Goal: Task Accomplishment & Management: Complete application form

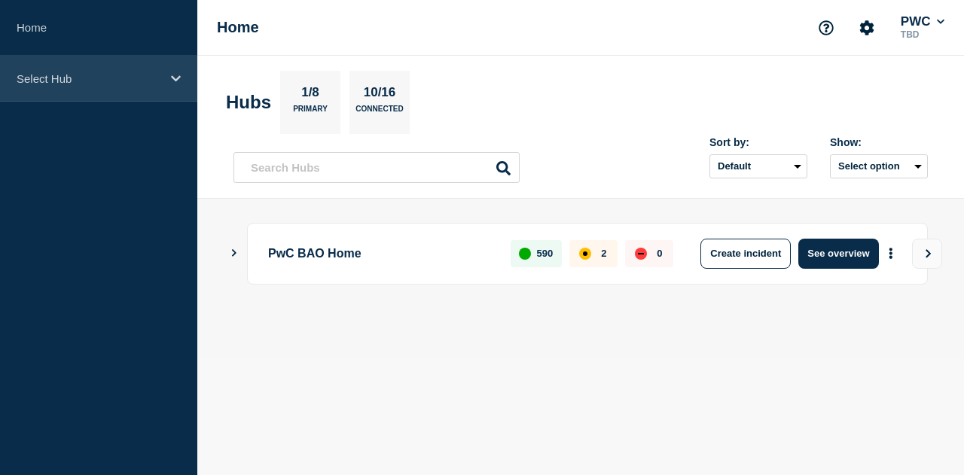
click at [71, 75] on p "Select Hub" at bounding box center [89, 78] width 145 height 13
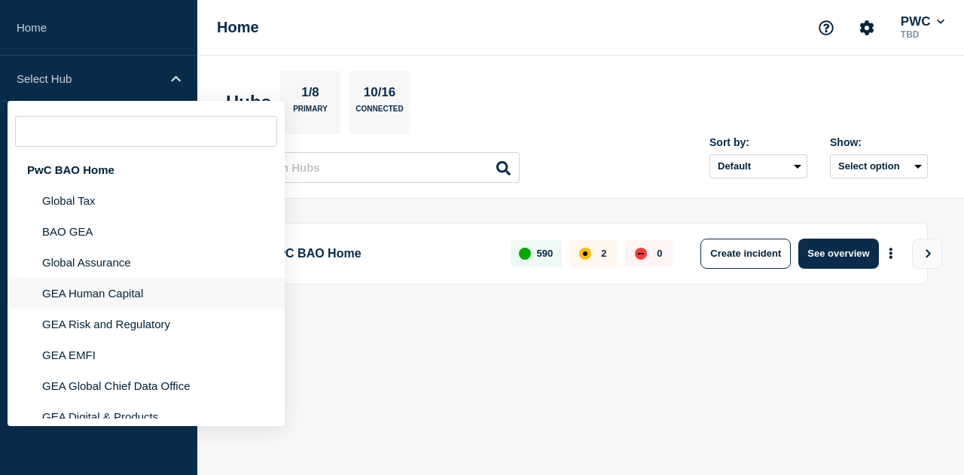
click at [118, 309] on li "GEA Human Capital" at bounding box center [146, 324] width 277 height 31
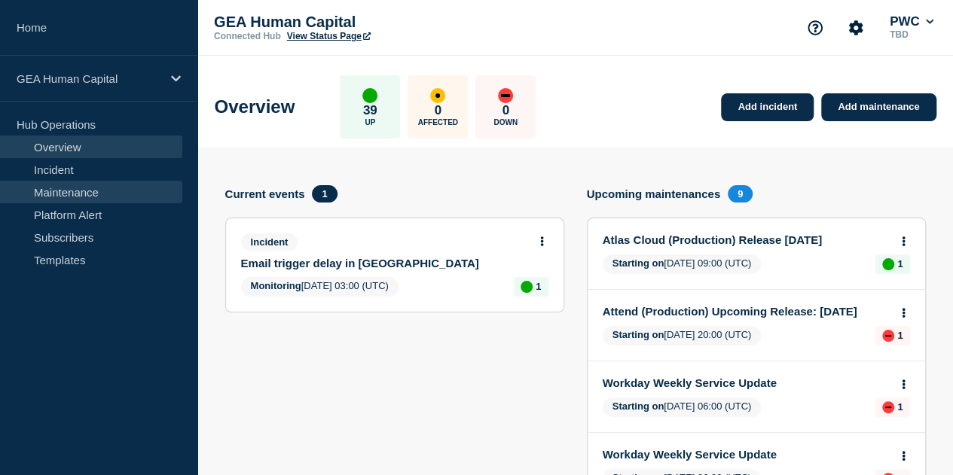
click at [71, 191] on link "Maintenance" at bounding box center [91, 192] width 182 height 23
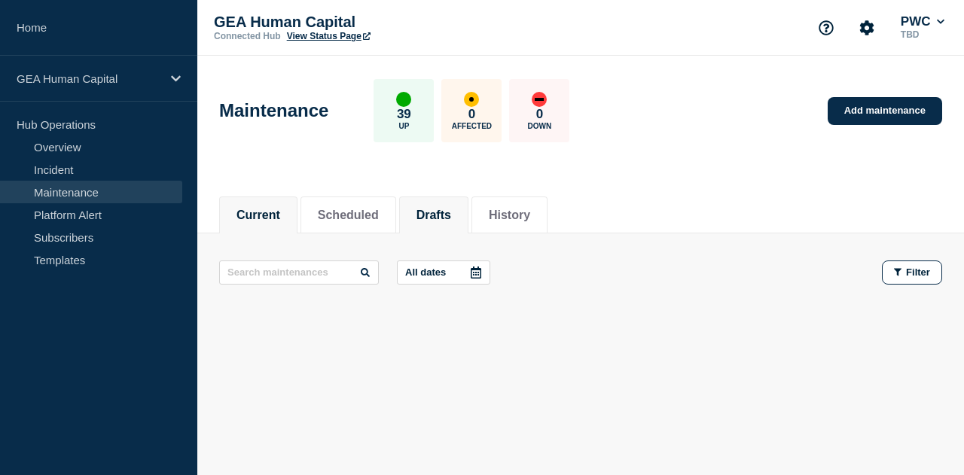
click at [460, 230] on li "Drafts" at bounding box center [433, 215] width 69 height 37
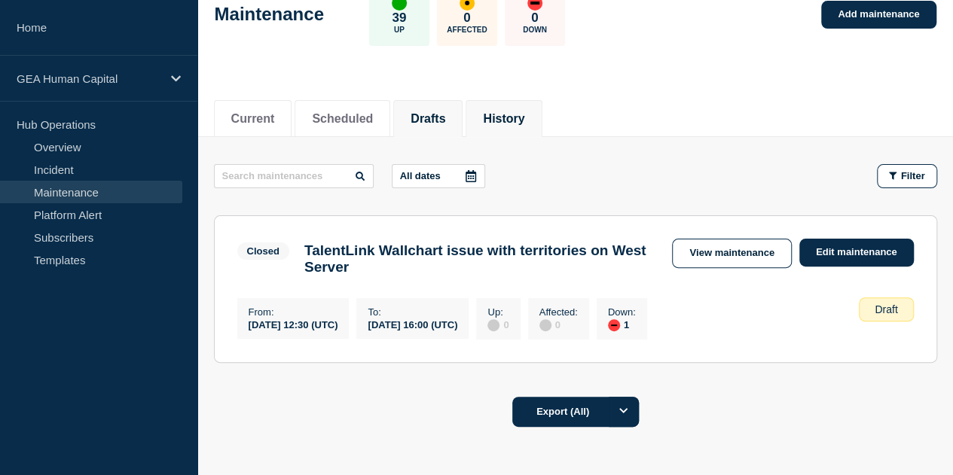
scroll to position [151, 0]
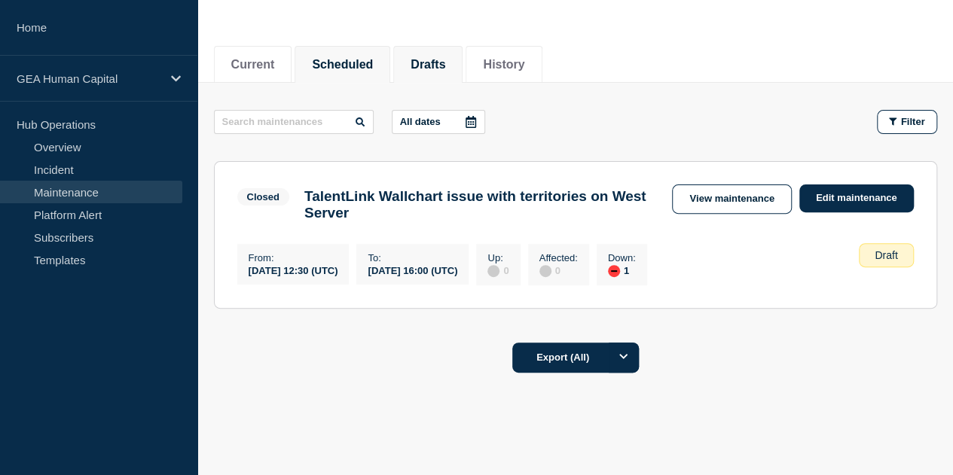
click at [361, 71] on li "Scheduled" at bounding box center [343, 64] width 96 height 37
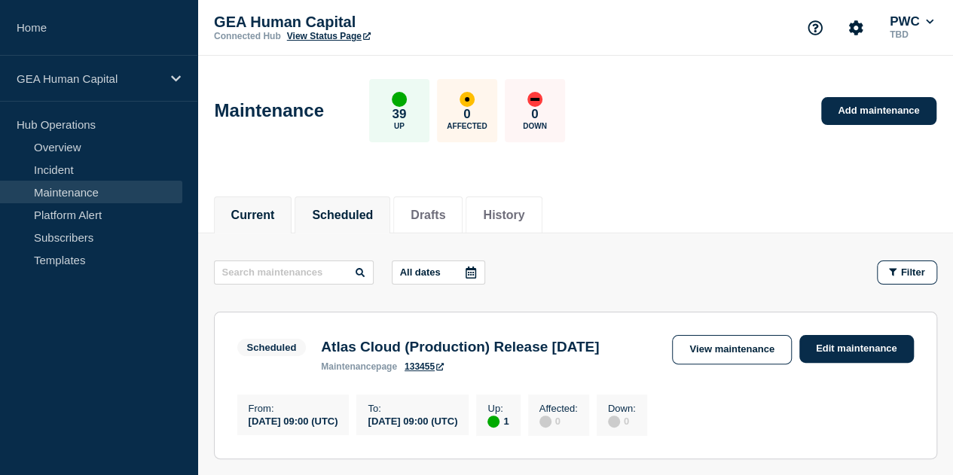
click at [264, 218] on button "Current" at bounding box center [253, 216] width 44 height 14
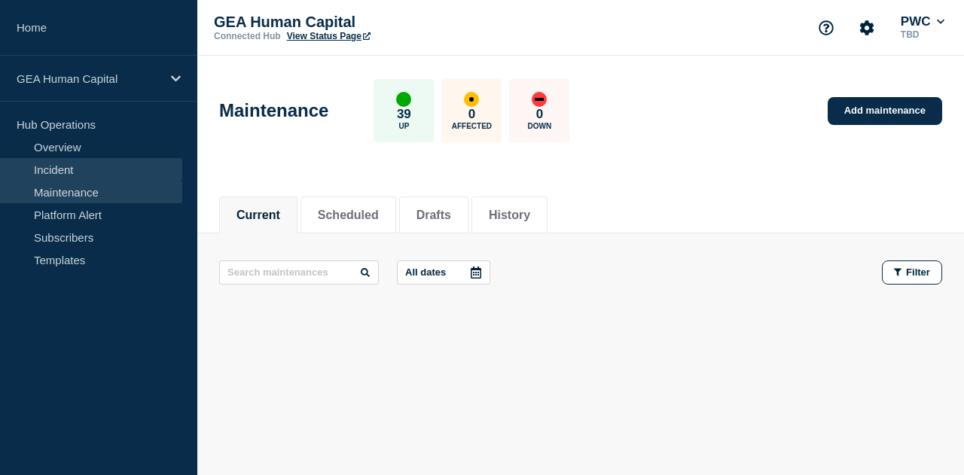
click at [62, 173] on link "Incident" at bounding box center [91, 169] width 182 height 23
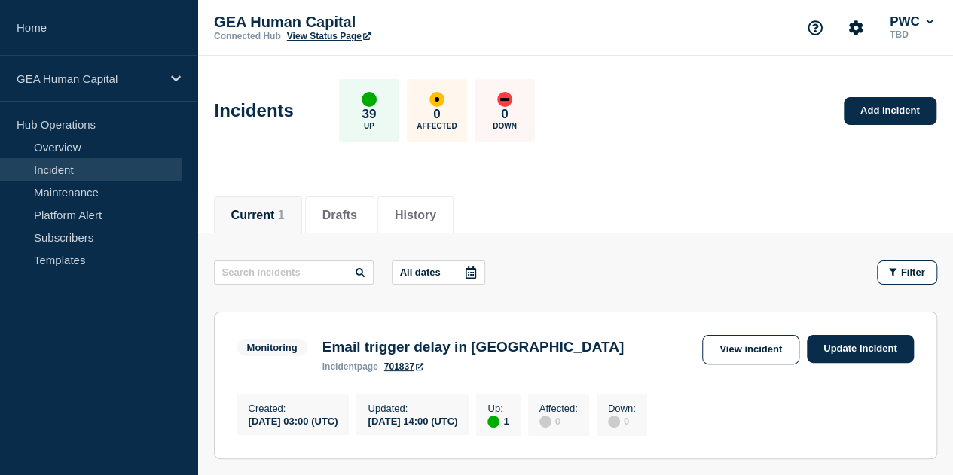
scroll to position [188, 0]
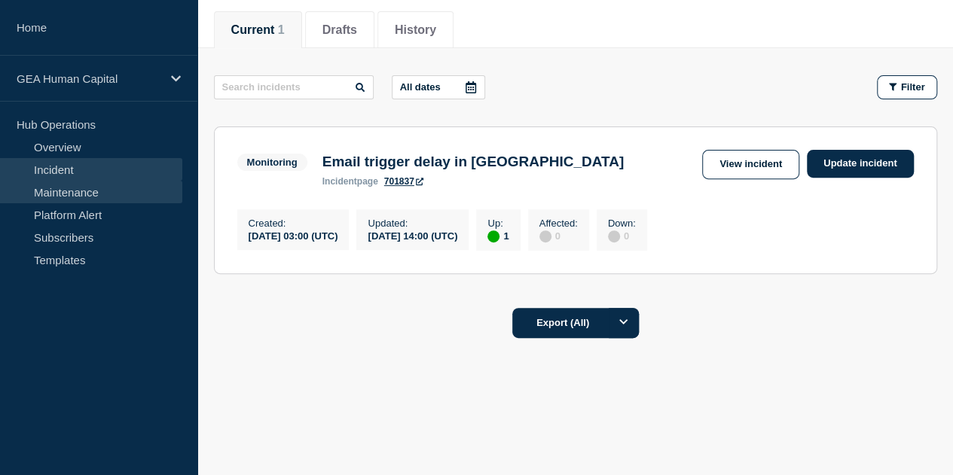
click at [63, 191] on link "Maintenance" at bounding box center [91, 192] width 182 height 23
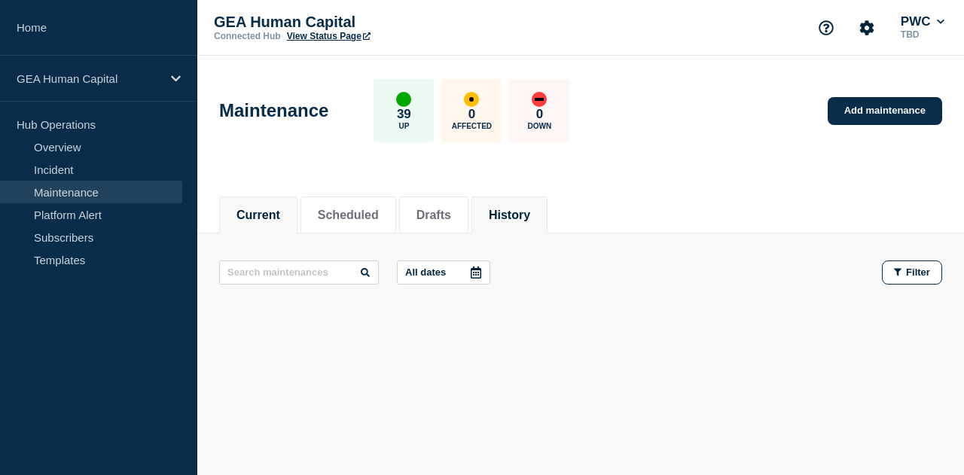
click at [530, 212] on button "History" at bounding box center [509, 216] width 41 height 14
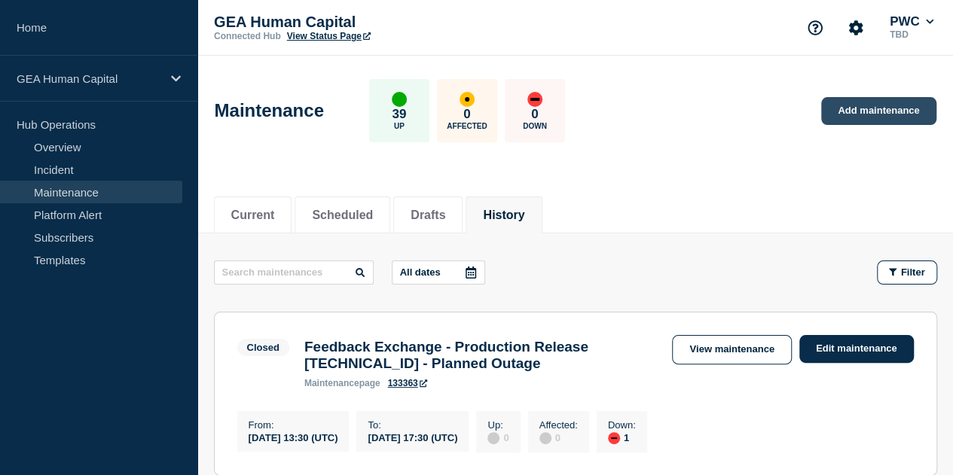
click at [870, 103] on link "Add maintenance" at bounding box center [878, 111] width 115 height 28
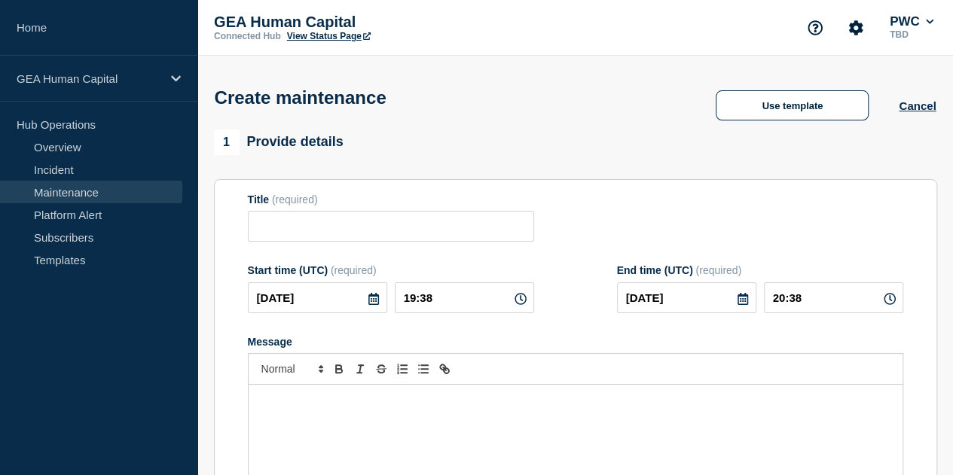
click at [289, 405] on p "Message" at bounding box center [575, 401] width 631 height 14
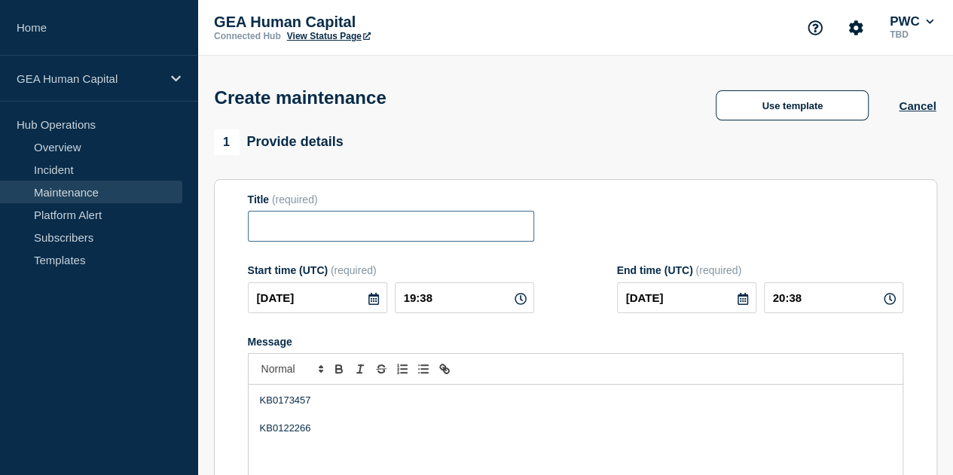
click at [319, 226] on input "Title" at bounding box center [391, 226] width 286 height 31
paste input "Feedback Exchange - Production Release [TECHNICAL_ID]- Complete"
click at [455, 234] on input "Feedback Exchange - Production Release [TECHNICAL_ID]- Complete" at bounding box center [391, 226] width 286 height 31
type input "Feedback Exchange - Production Release [TECHNICAL_ID] - Complete"
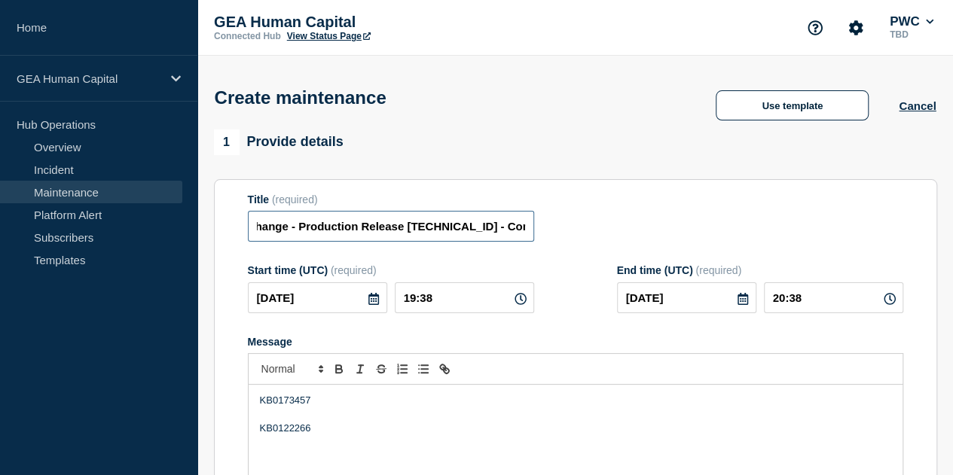
scroll to position [0, 0]
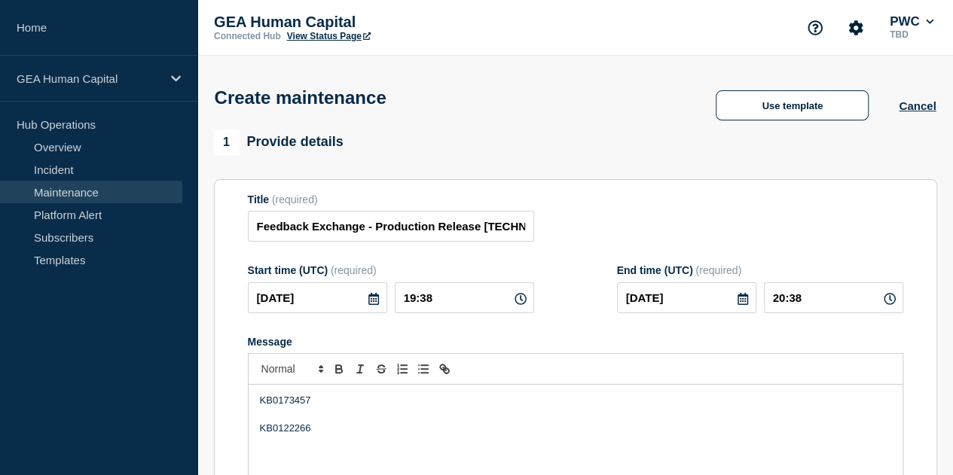
click at [309, 408] on p "KB0173457" at bounding box center [575, 401] width 631 height 14
drag, startPoint x: 318, startPoint y: 438, endPoint x: 259, endPoint y: 393, distance: 73.7
click at [259, 393] on div "KB0173457 KB0122266" at bounding box center [576, 475] width 654 height 181
paste div "Message"
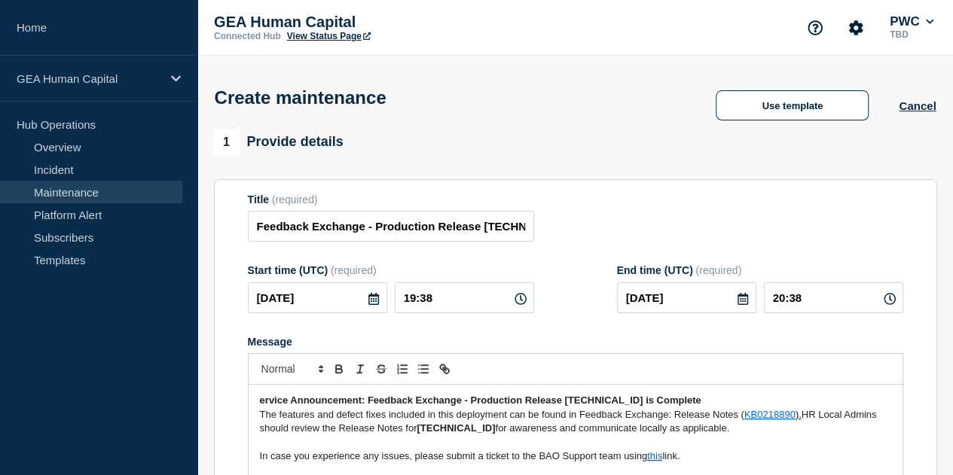
click at [260, 408] on p "ervice Announcement: Feedback Exchange - Production Release [TECHNICAL_ID] is C…" at bounding box center [575, 401] width 631 height 14
click at [689, 404] on p "Service Announcement: Feedback Exchange - Production Release [TECHNICAL_ID] is …" at bounding box center [575, 401] width 631 height 14
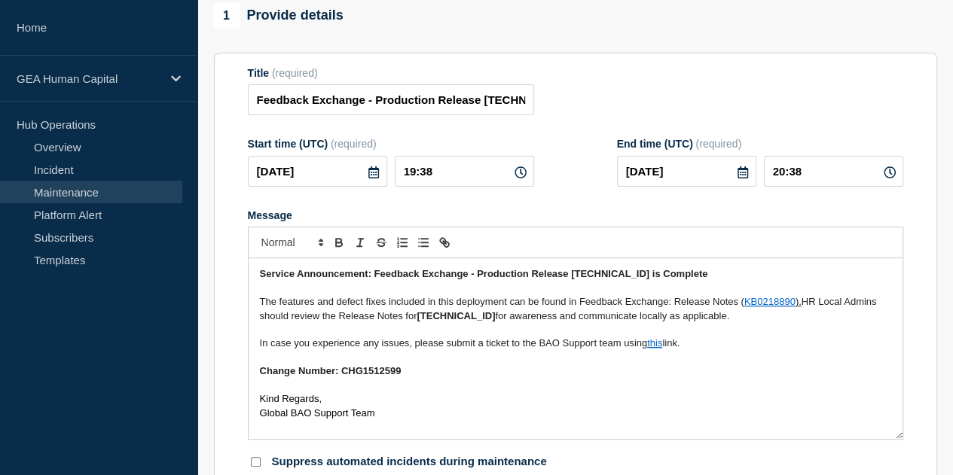
scroll to position [151, 0]
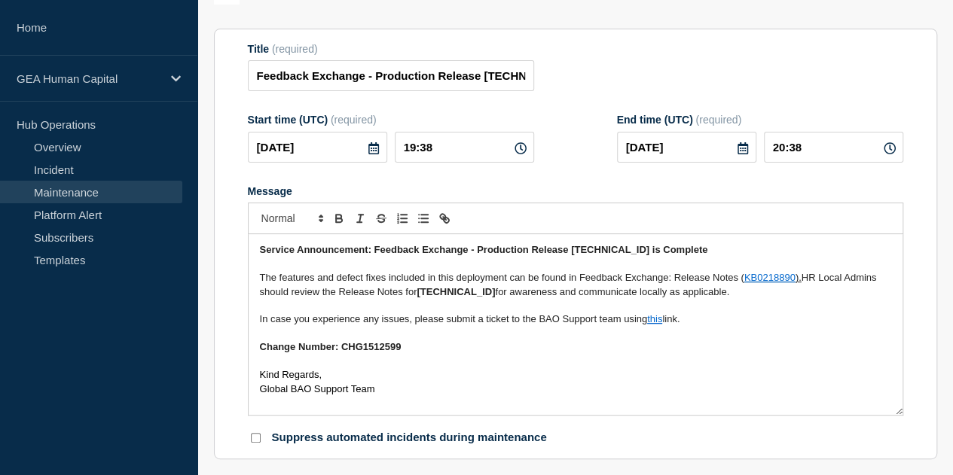
drag, startPoint x: 598, startPoint y: 377, endPoint x: 570, endPoint y: 382, distance: 29.1
click at [570, 382] on p "Kind Regards," at bounding box center [575, 375] width 631 height 14
click at [583, 359] on p "Message" at bounding box center [575, 362] width 631 height 14
click at [443, 154] on input "19:38" at bounding box center [464, 147] width 139 height 31
type input "19:30"
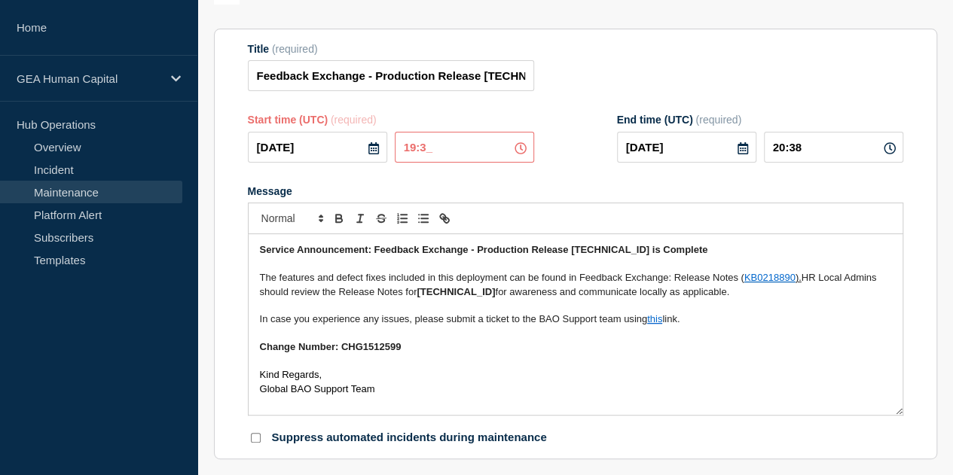
type input "20:30"
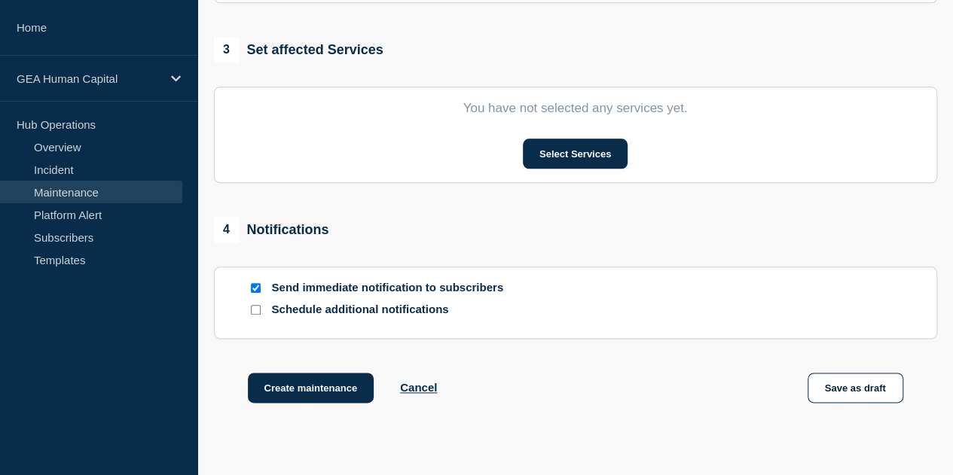
scroll to position [753, 0]
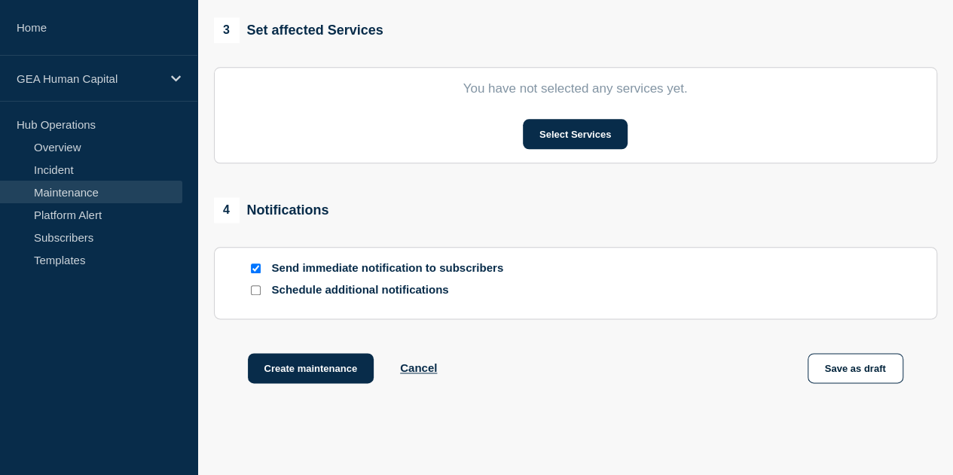
click at [255, 268] on input "Send immediate notification to subscribers" at bounding box center [256, 269] width 10 height 10
checkbox input "false"
click at [868, 374] on button "Save as draft" at bounding box center [856, 368] width 96 height 30
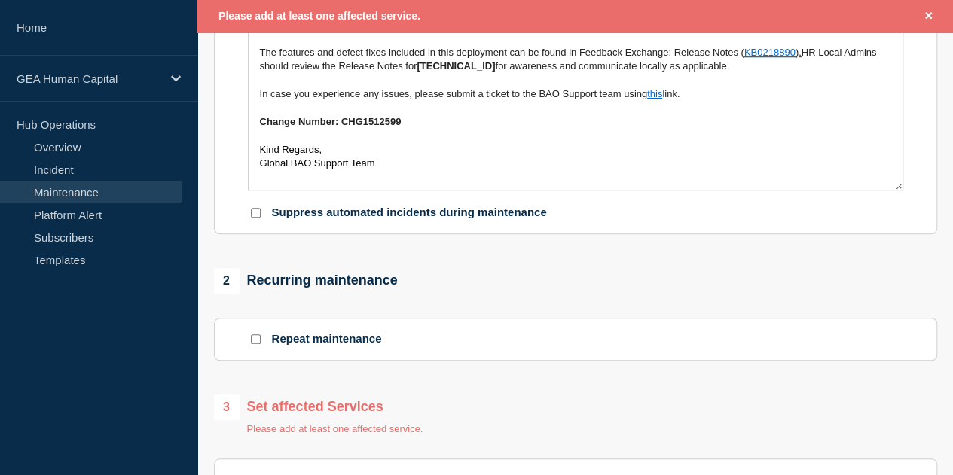
scroll to position [634, 0]
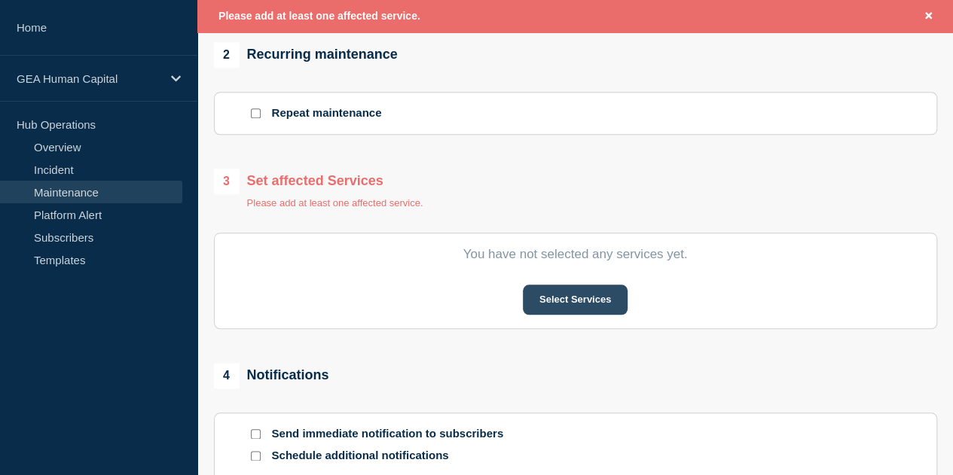
click at [579, 293] on button "Select Services" at bounding box center [575, 300] width 105 height 30
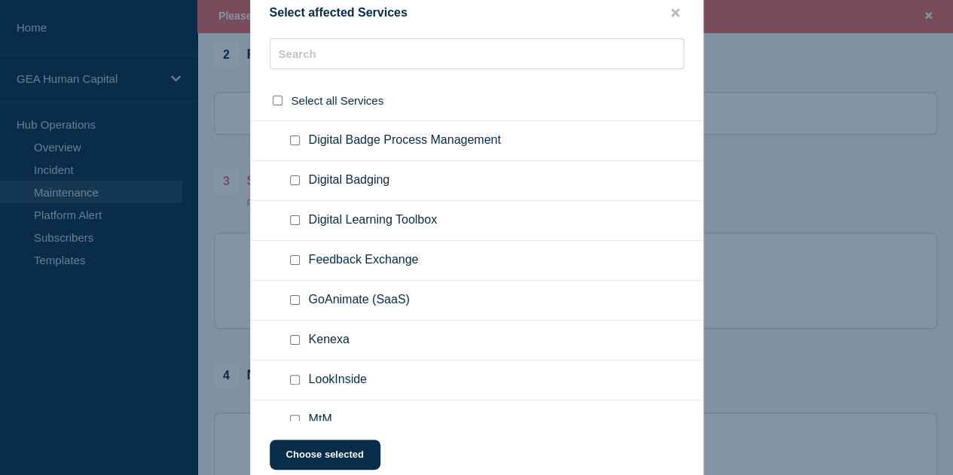
scroll to position [377, 0]
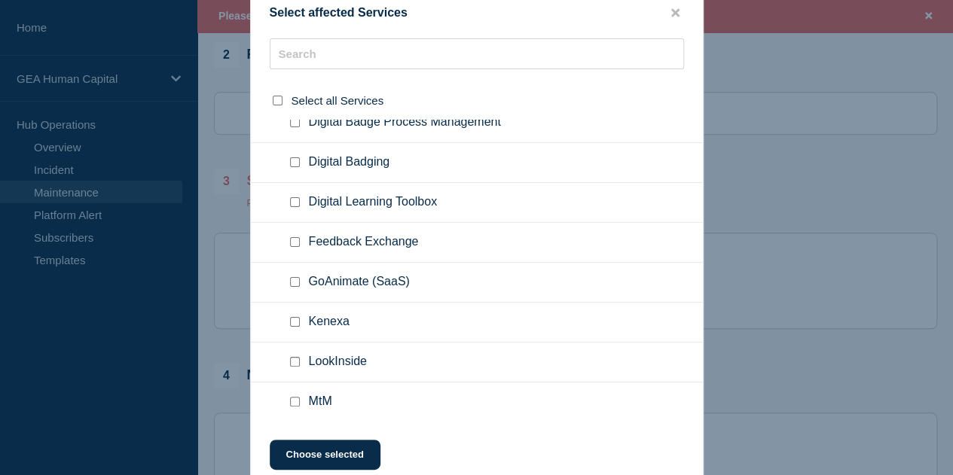
click at [319, 243] on span "Feedback Exchange" at bounding box center [364, 242] width 110 height 15
click at [296, 237] on input "Feedback Exchange checkbox" at bounding box center [295, 242] width 10 height 10
checkbox input "true"
click at [324, 457] on button "Choose selected" at bounding box center [325, 455] width 111 height 30
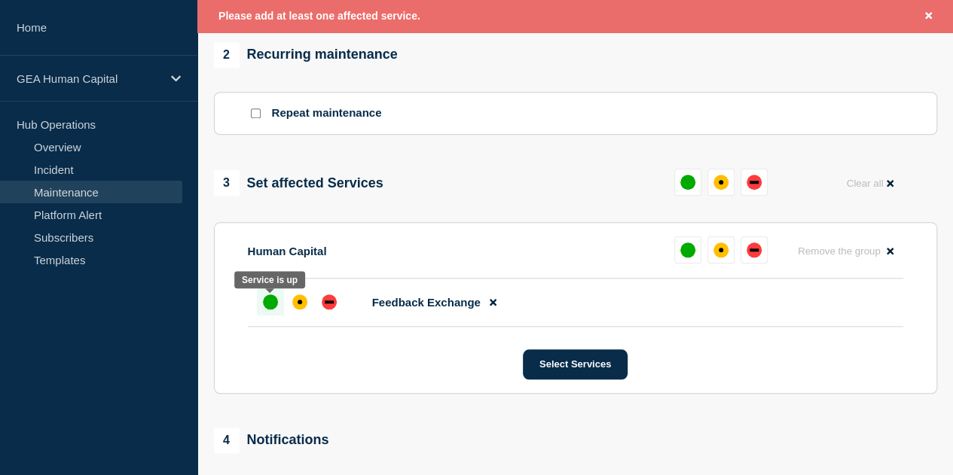
click at [269, 307] on div "up" at bounding box center [270, 302] width 15 height 15
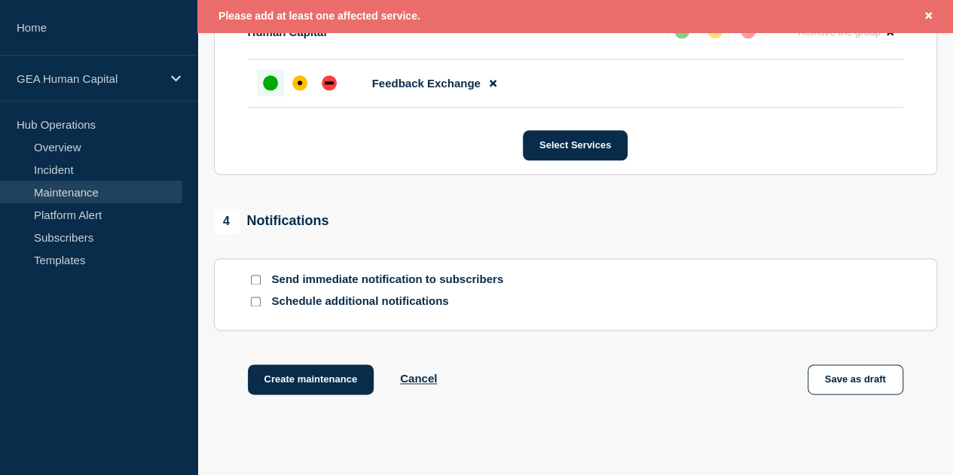
scroll to position [860, 0]
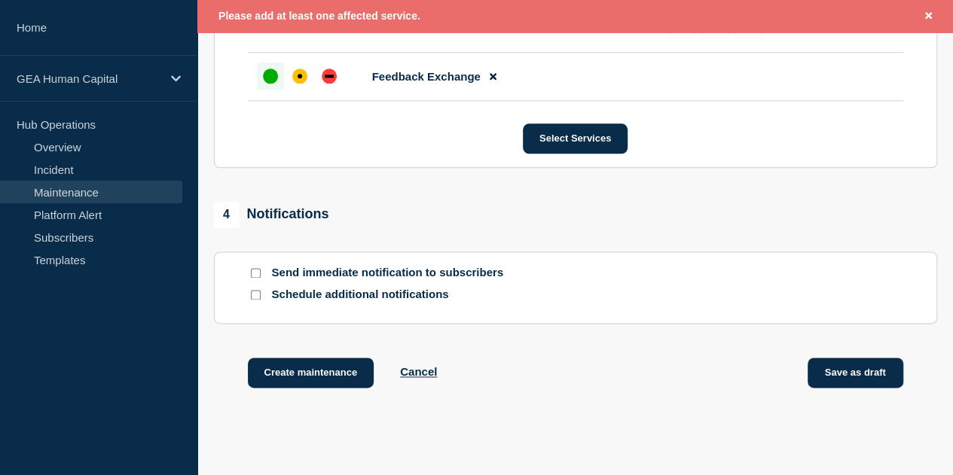
click at [848, 377] on button "Save as draft" at bounding box center [856, 373] width 96 height 30
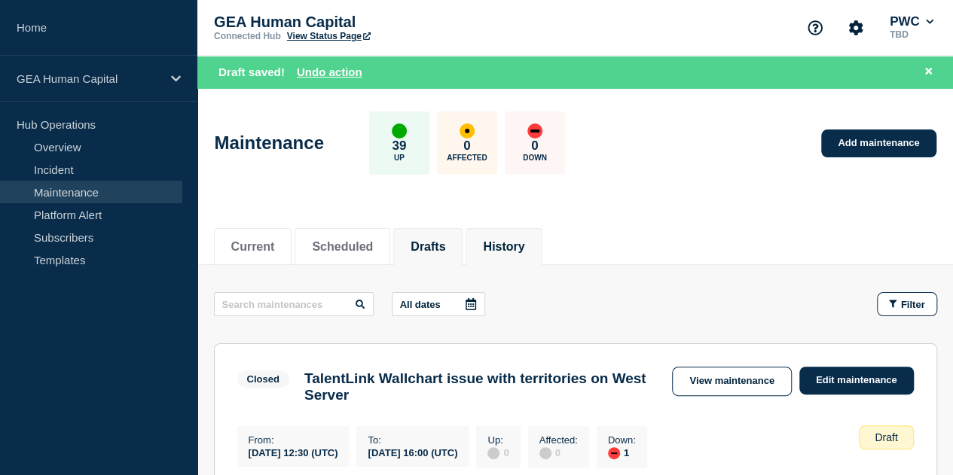
click at [515, 249] on button "History" at bounding box center [503, 247] width 41 height 14
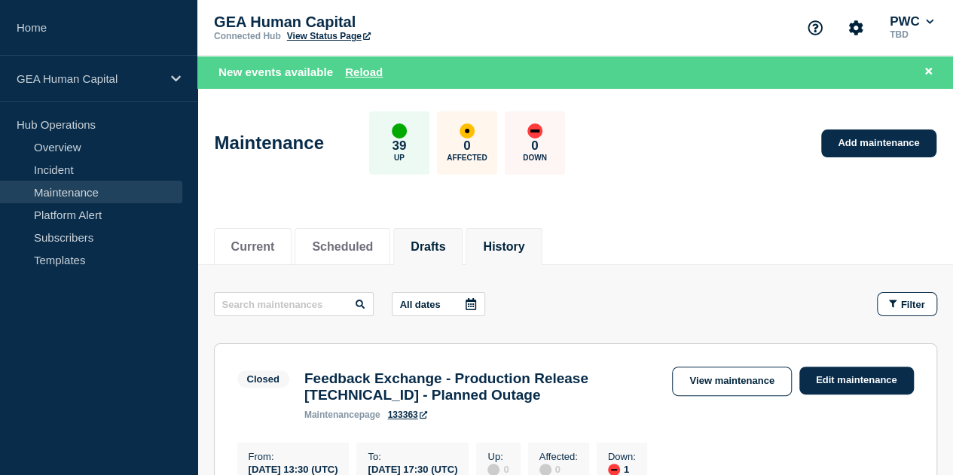
click at [445, 245] on button "Drafts" at bounding box center [428, 247] width 35 height 14
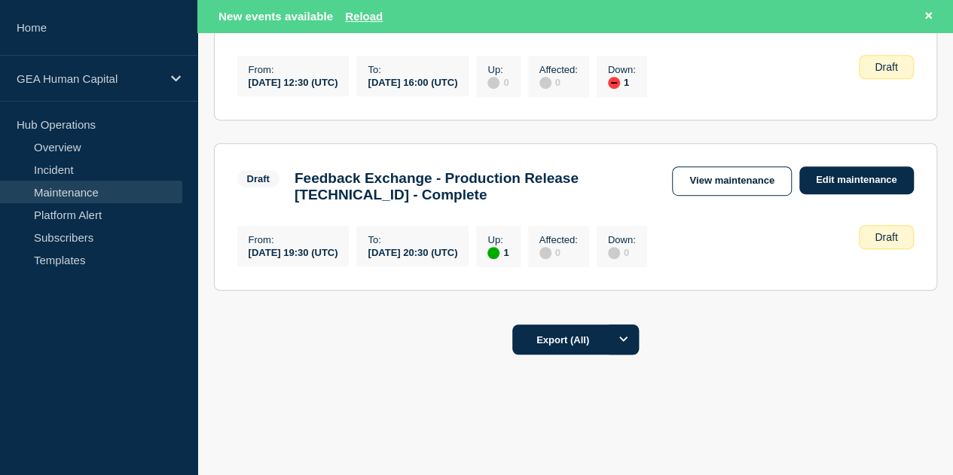
scroll to position [377, 0]
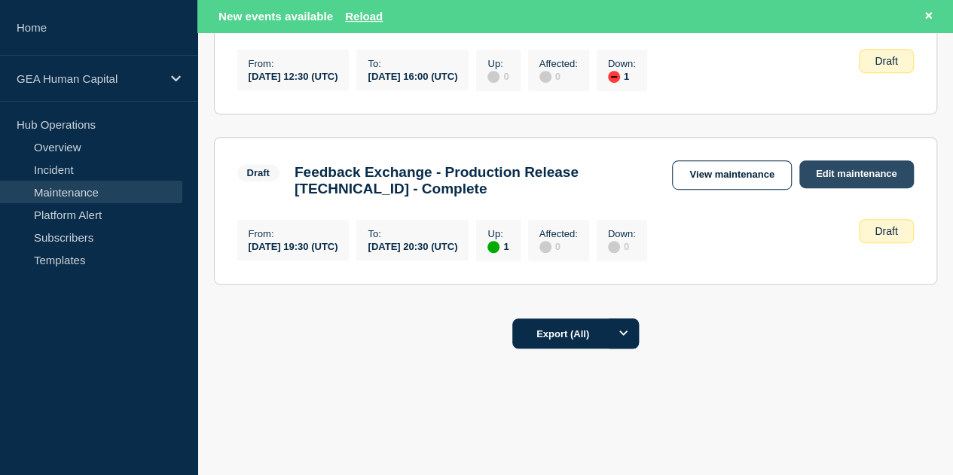
click at [826, 184] on link "Edit maintenance" at bounding box center [856, 174] width 115 height 28
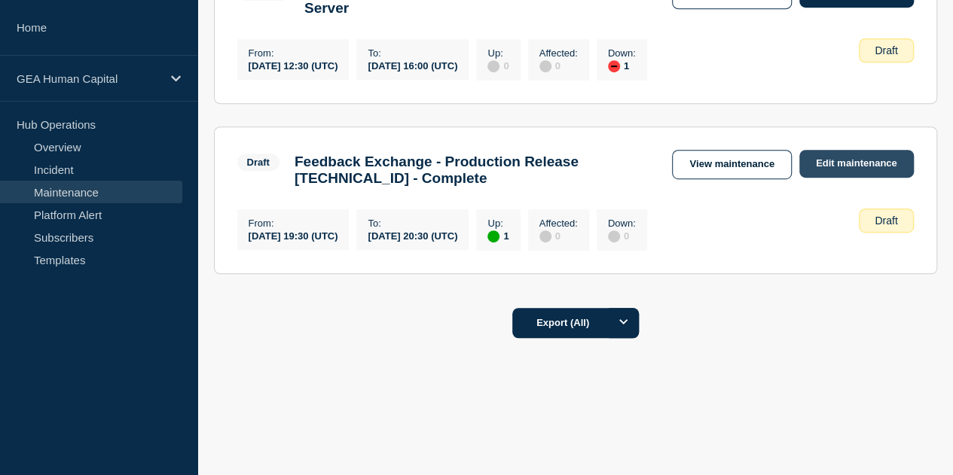
scroll to position [344, 0]
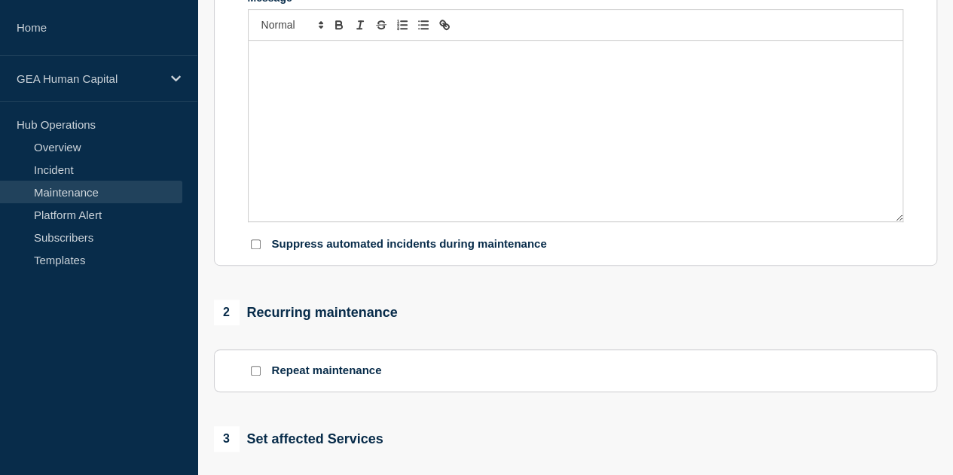
type input "Feedback Exchange - Production Release [TECHNICAL_ID] - Complete"
type input "19:30"
type input "20:30"
checkbox input "false"
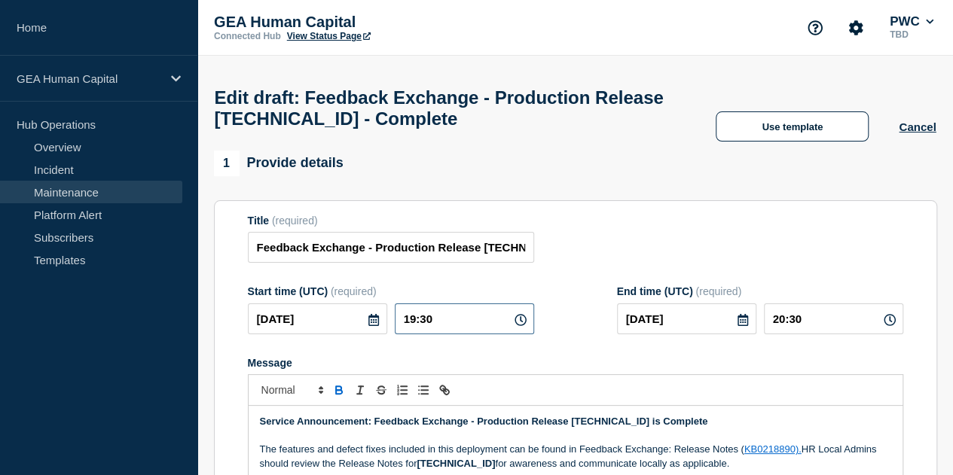
click at [441, 326] on input "19:30" at bounding box center [464, 319] width 139 height 31
click at [517, 326] on icon at bounding box center [521, 320] width 12 height 12
drag, startPoint x: 425, startPoint y: 325, endPoint x: 405, endPoint y: 323, distance: 20.4
click at [405, 323] on input "19:30" at bounding box center [464, 319] width 139 height 31
type input "13:30"
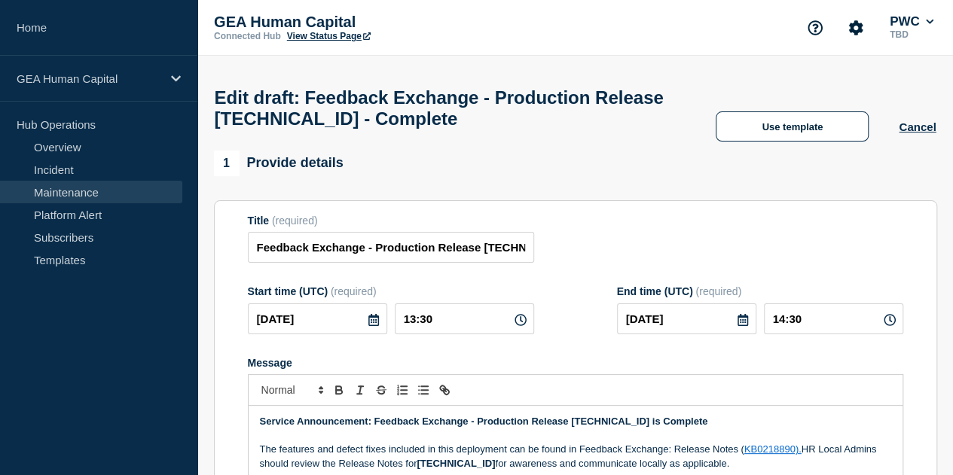
click at [792, 286] on form "Title (required) Feedback Exchange - Production Release [TECHNICAL_ID] - Comple…" at bounding box center [575, 416] width 655 height 403
click at [802, 334] on input "14:30" at bounding box center [833, 319] width 139 height 31
drag, startPoint x: 793, startPoint y: 329, endPoint x: 774, endPoint y: 329, distance: 18.1
click at [774, 329] on input "14:30" at bounding box center [833, 319] width 139 height 31
type input "19:30"
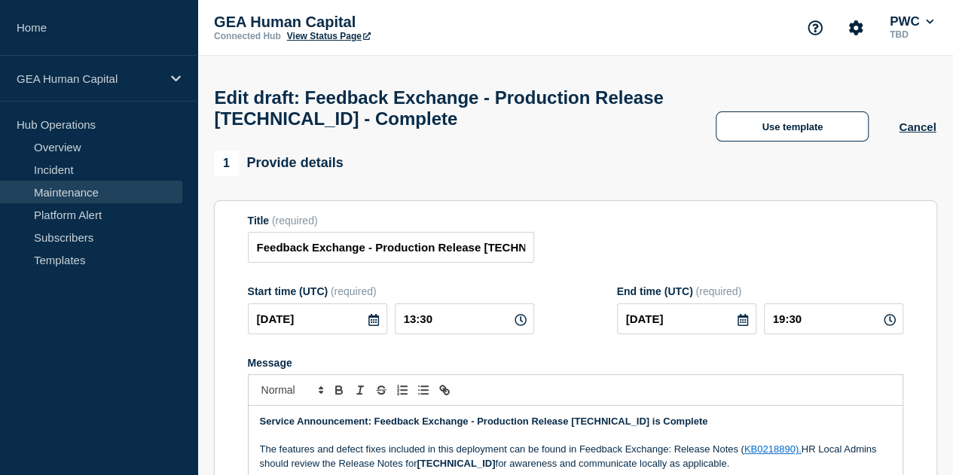
click at [588, 222] on section "Title (required) Feedback Exchange - Production Release [TECHNICAL_ID] - Comple…" at bounding box center [575, 416] width 723 height 432
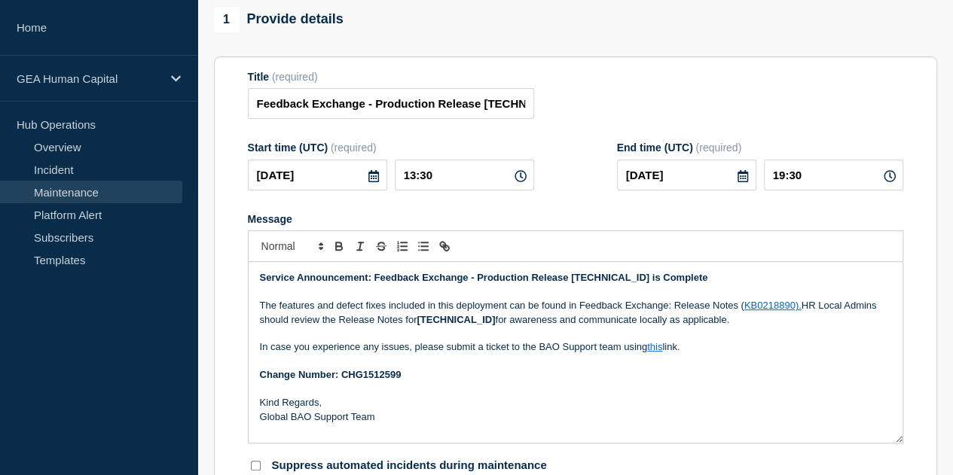
scroll to position [151, 0]
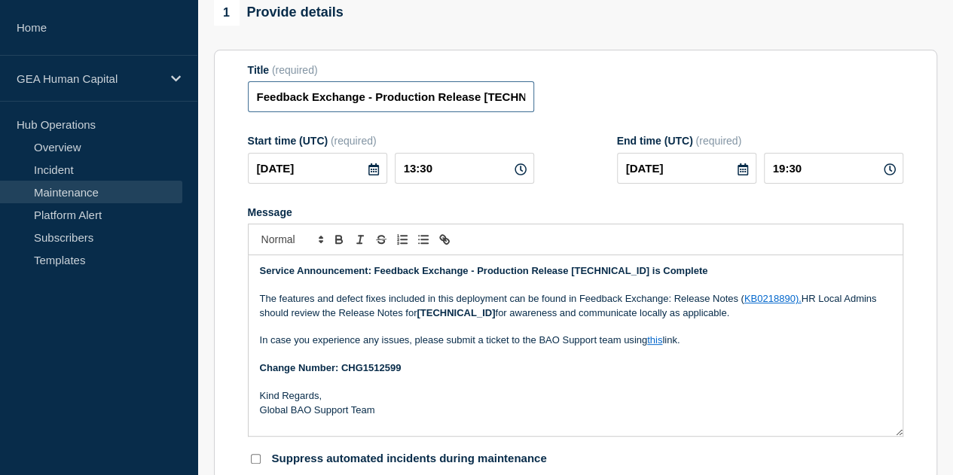
click at [469, 94] on input "Feedback Exchange - Production Release [TECHNICAL_ID] - Complete" at bounding box center [391, 96] width 286 height 31
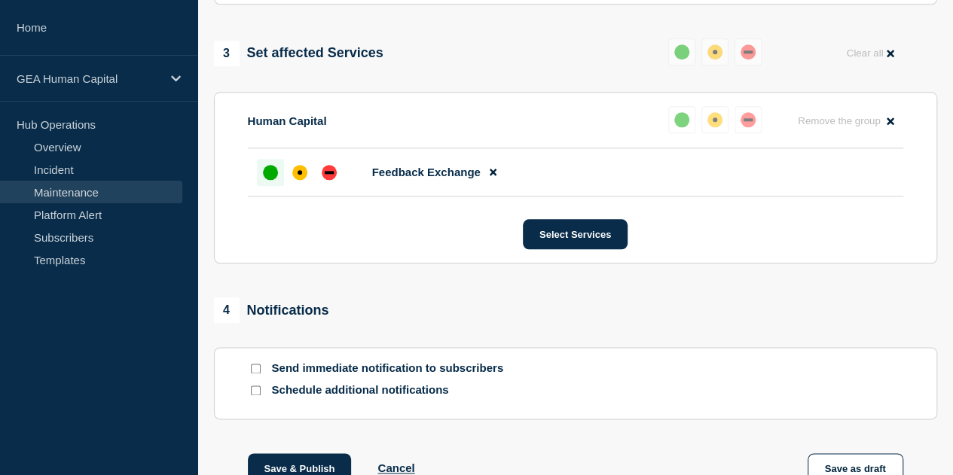
scroll to position [0, 0]
click at [258, 374] on input "Send immediate notification to subscribers" at bounding box center [256, 369] width 10 height 10
checkbox input "true"
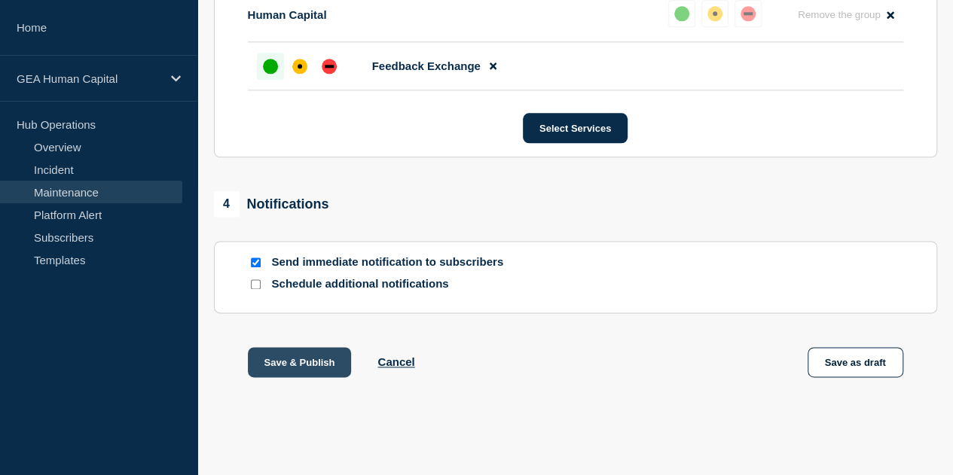
scroll to position [866, 0]
click at [312, 368] on button "Save & Publish" at bounding box center [300, 362] width 104 height 30
